Goal: Entertainment & Leisure: Consume media (video, audio)

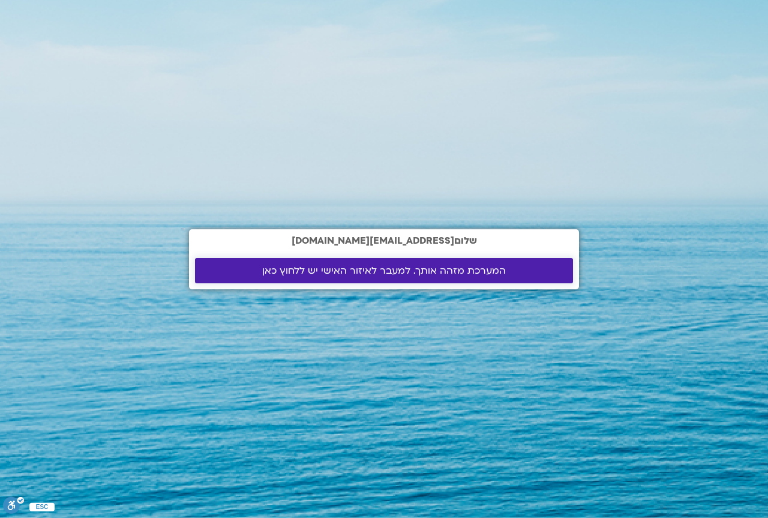
click at [389, 269] on span "המערכת מזהה אותך. למעבר לאיזור האישי יש ללחוץ כאן" at bounding box center [384, 270] width 244 height 11
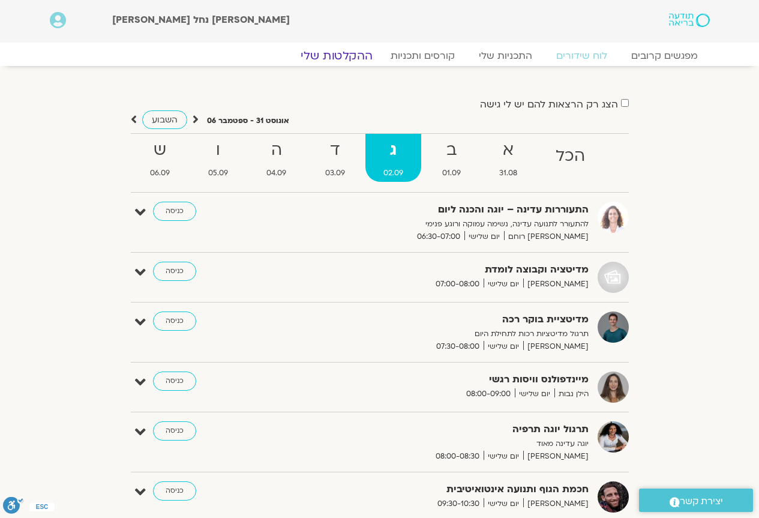
click at [360, 58] on link "ההקלטות שלי" at bounding box center [336, 56] width 101 height 14
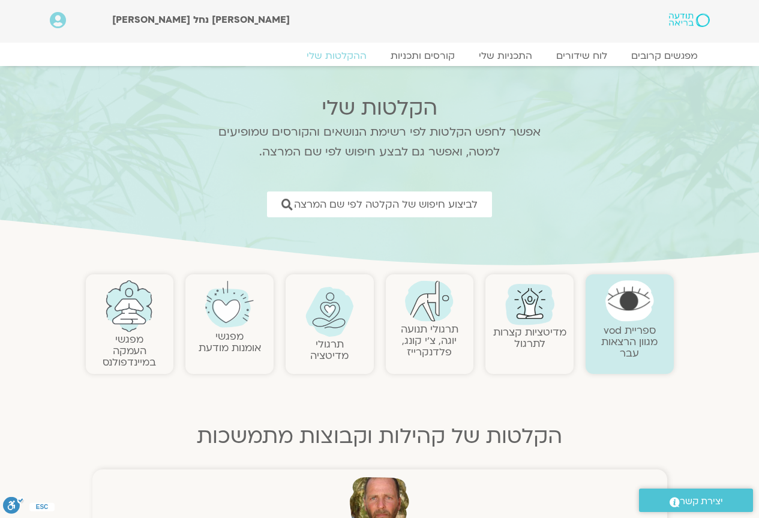
click at [431, 315] on img at bounding box center [429, 300] width 49 height 41
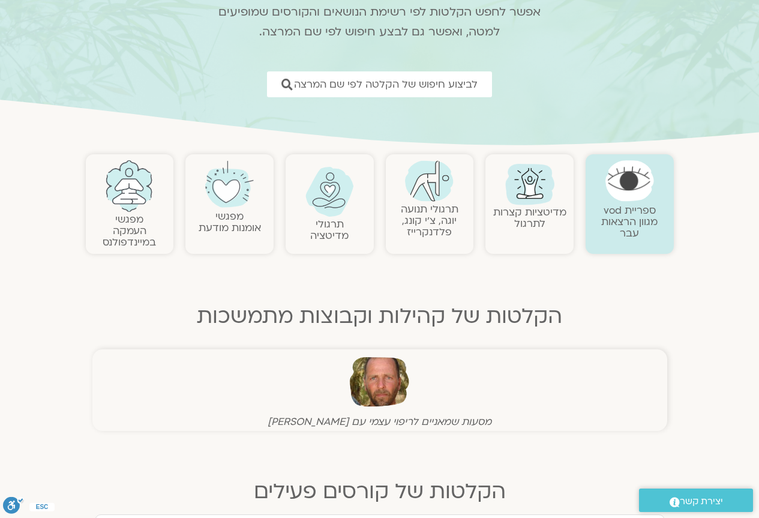
scroll to position [60, 0]
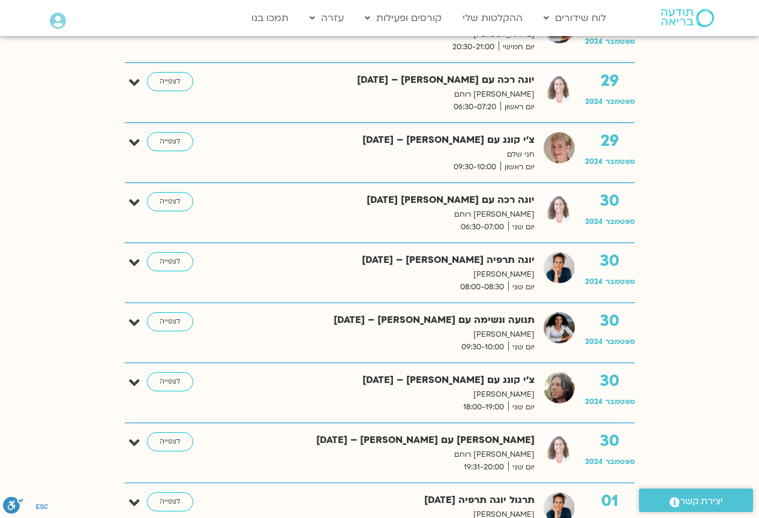
scroll to position [3058, 0]
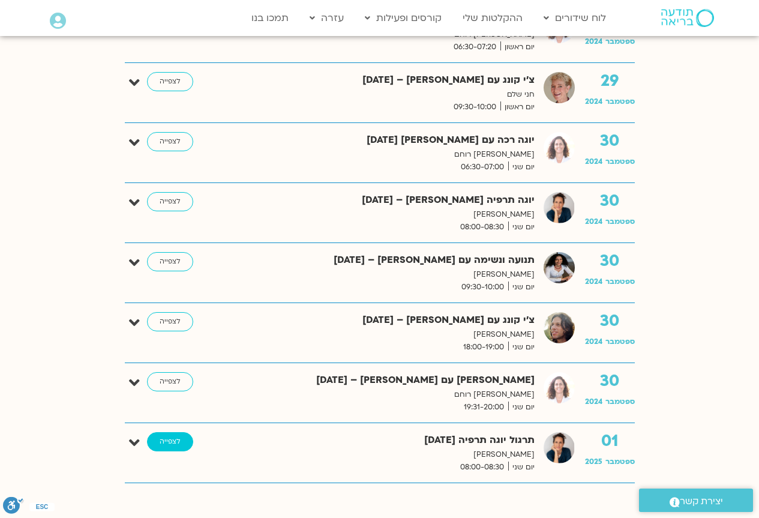
click at [160, 444] on link "לצפייה" at bounding box center [170, 441] width 46 height 19
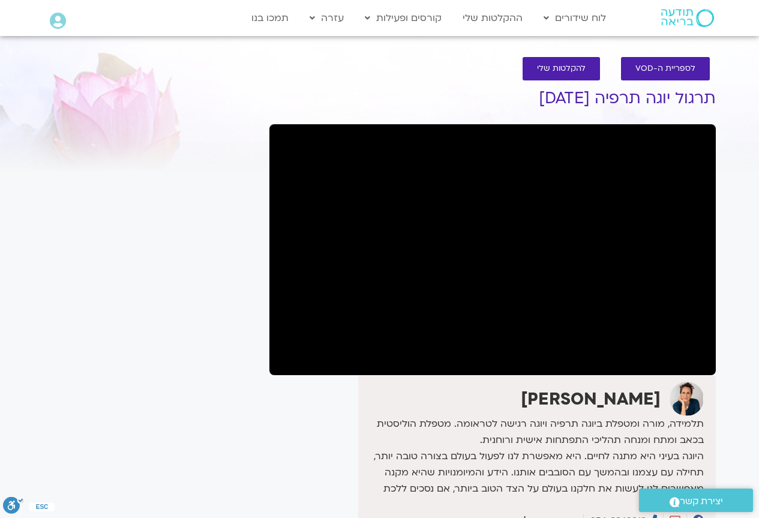
scroll to position [60, 0]
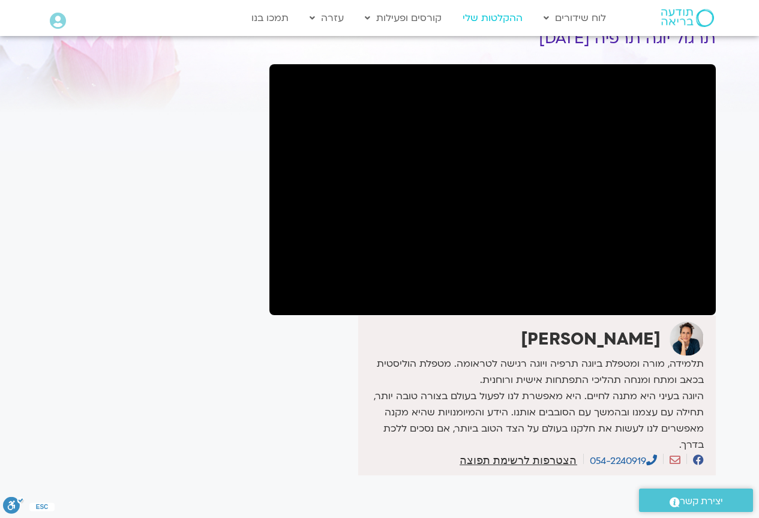
click at [480, 16] on link "ההקלטות שלי" at bounding box center [492, 18] width 72 height 23
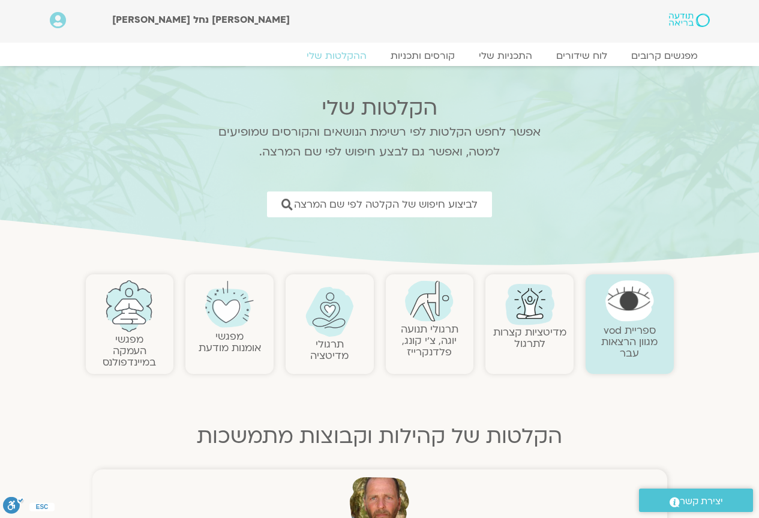
click at [443, 298] on img at bounding box center [429, 300] width 49 height 41
